Goal: Task Accomplishment & Management: Manage account settings

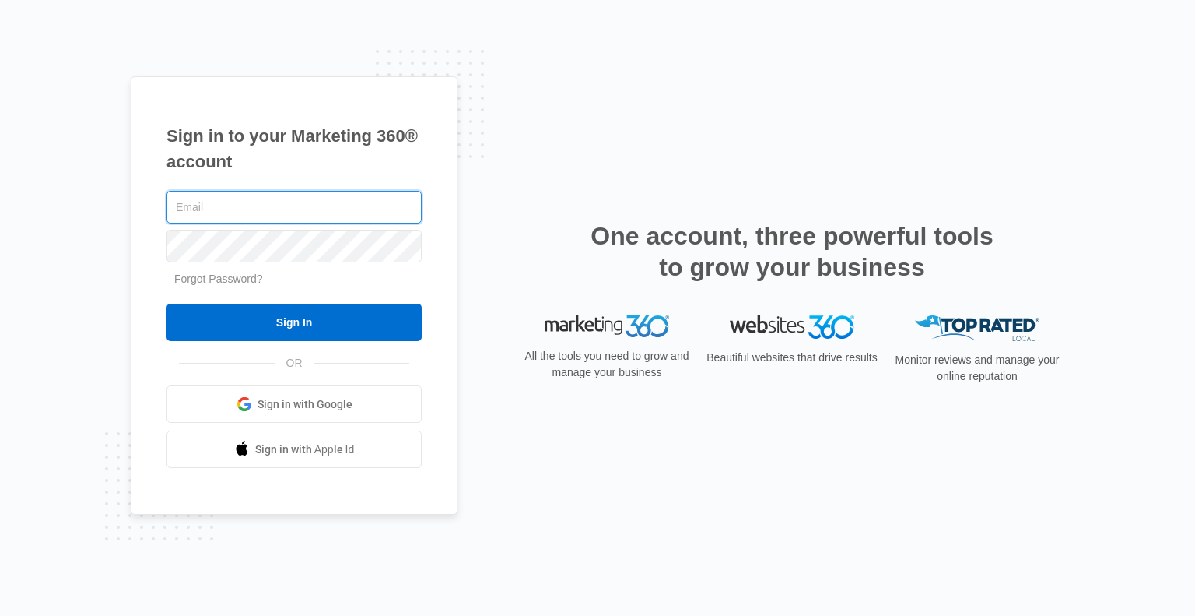
type input "[EMAIL_ADDRESS][DOMAIN_NAME]"
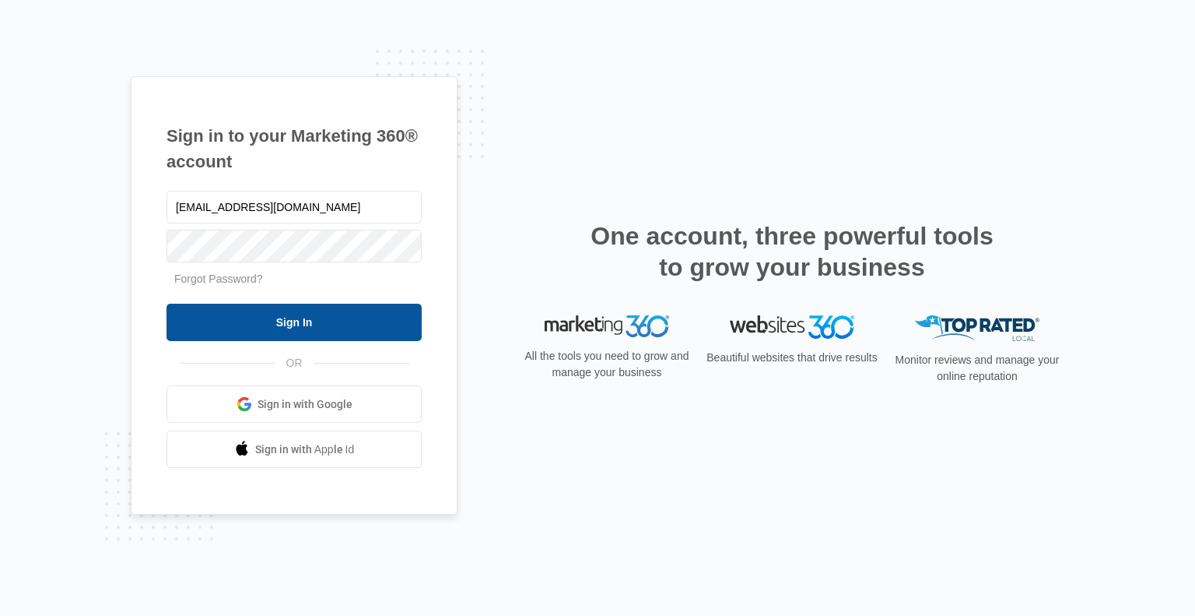
click at [370, 310] on input "Sign In" at bounding box center [294, 321] width 255 height 37
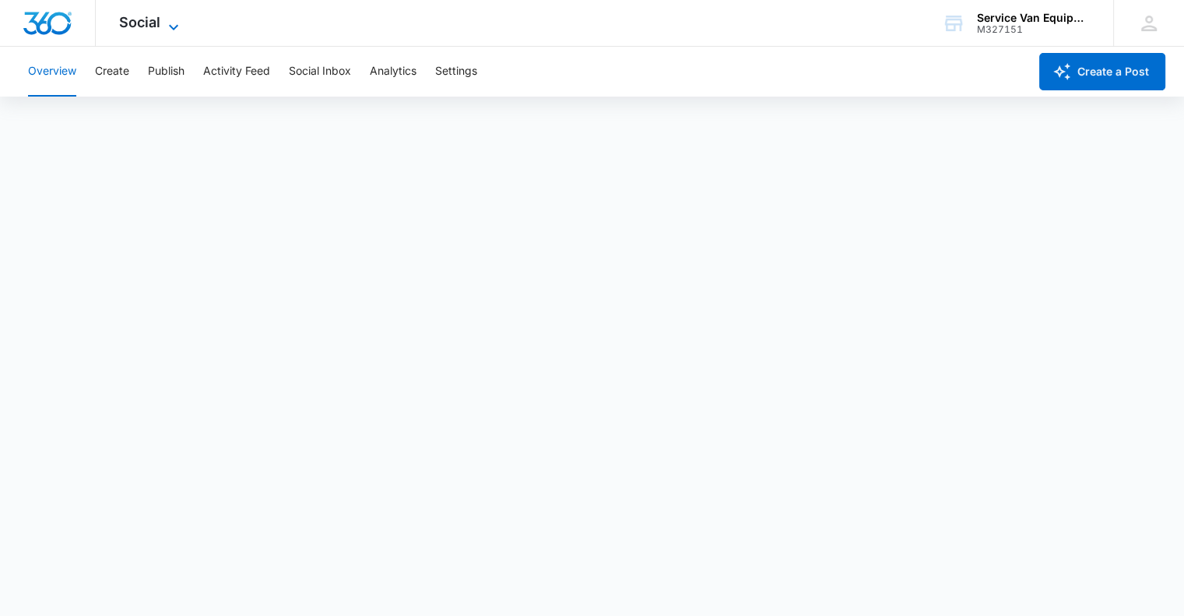
click at [156, 21] on span "Social" at bounding box center [139, 22] width 41 height 16
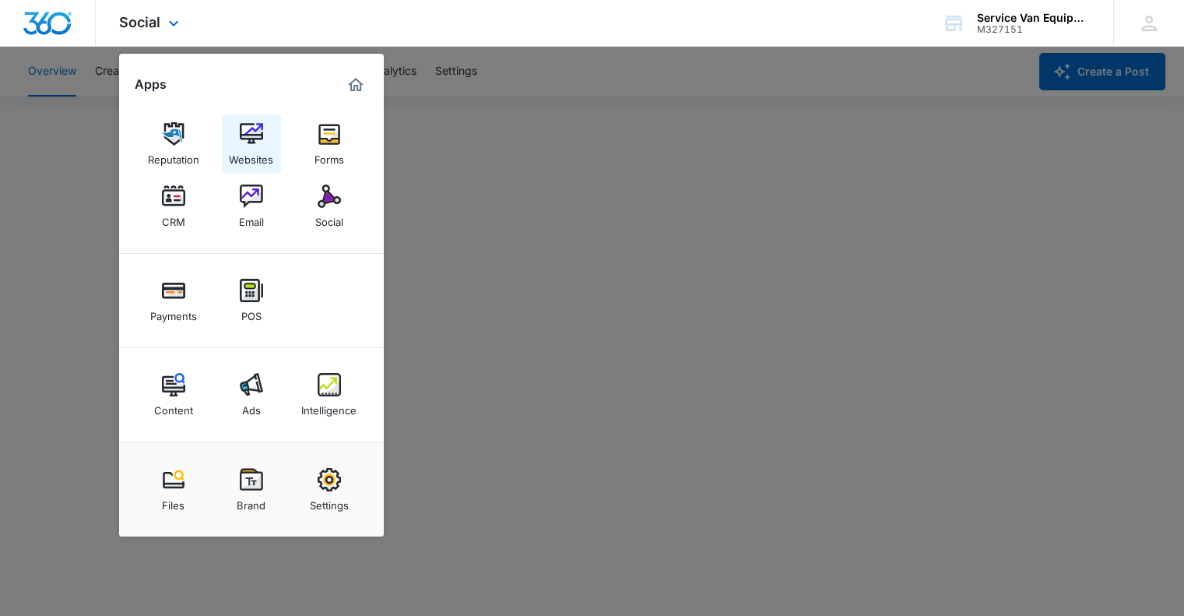
click at [252, 135] on img at bounding box center [251, 133] width 23 height 23
